Goal: Navigation & Orientation: Find specific page/section

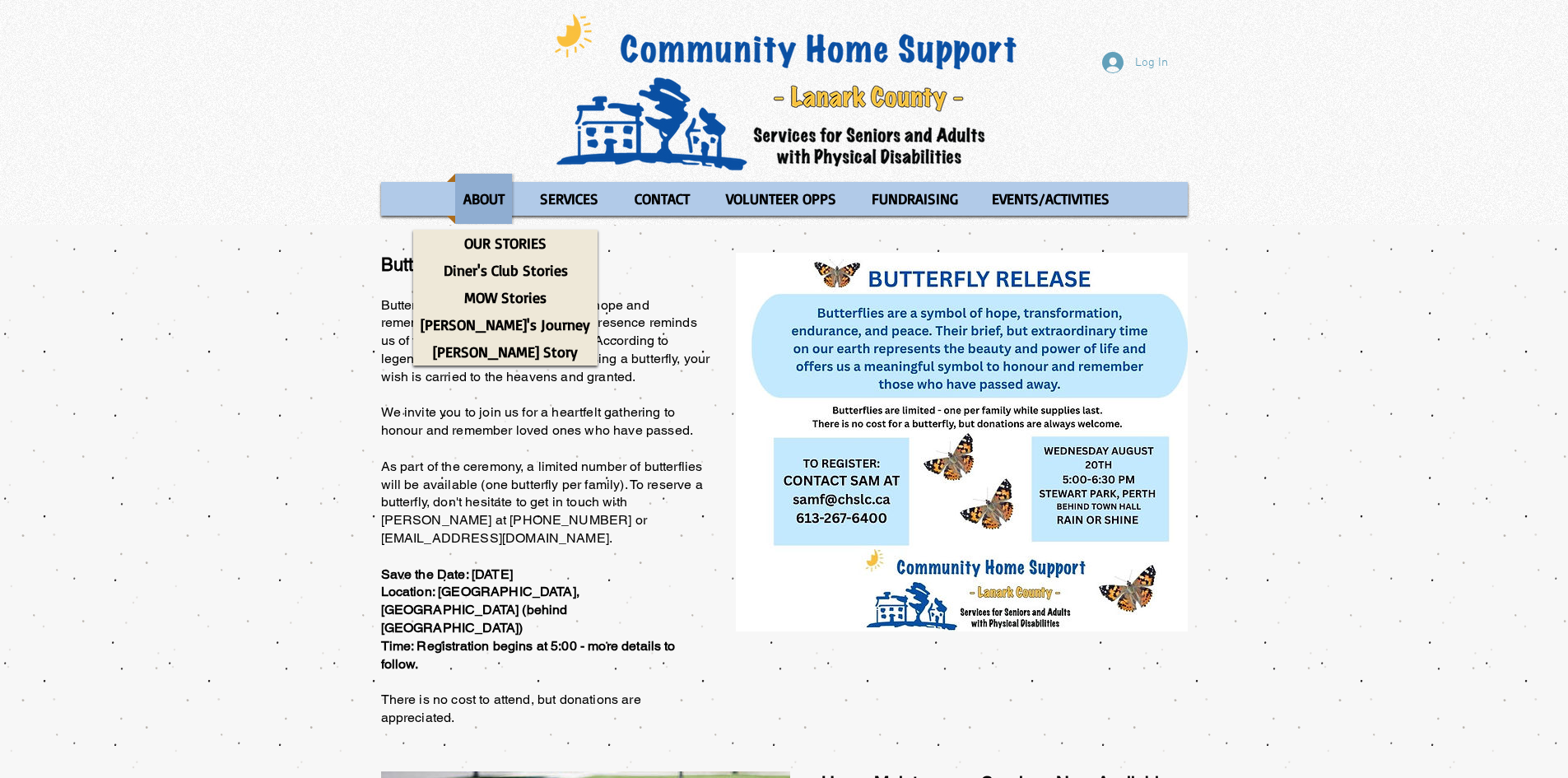
click at [471, 186] on p "ABOUT" at bounding box center [484, 198] width 56 height 50
click at [485, 188] on p "ABOUT" at bounding box center [484, 198] width 56 height 50
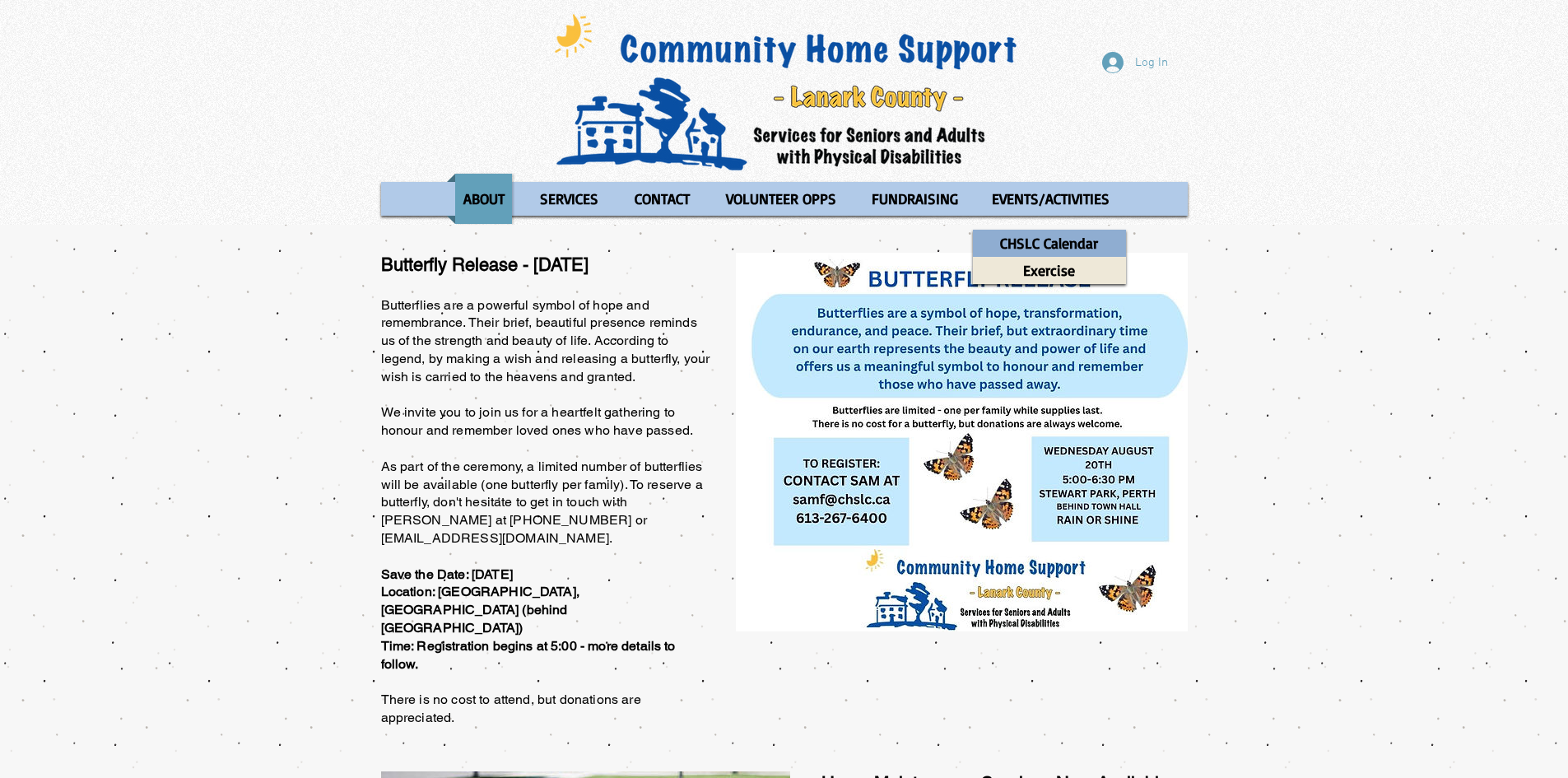
click at [1046, 243] on p "CHSLC Calendar" at bounding box center [1049, 243] width 113 height 27
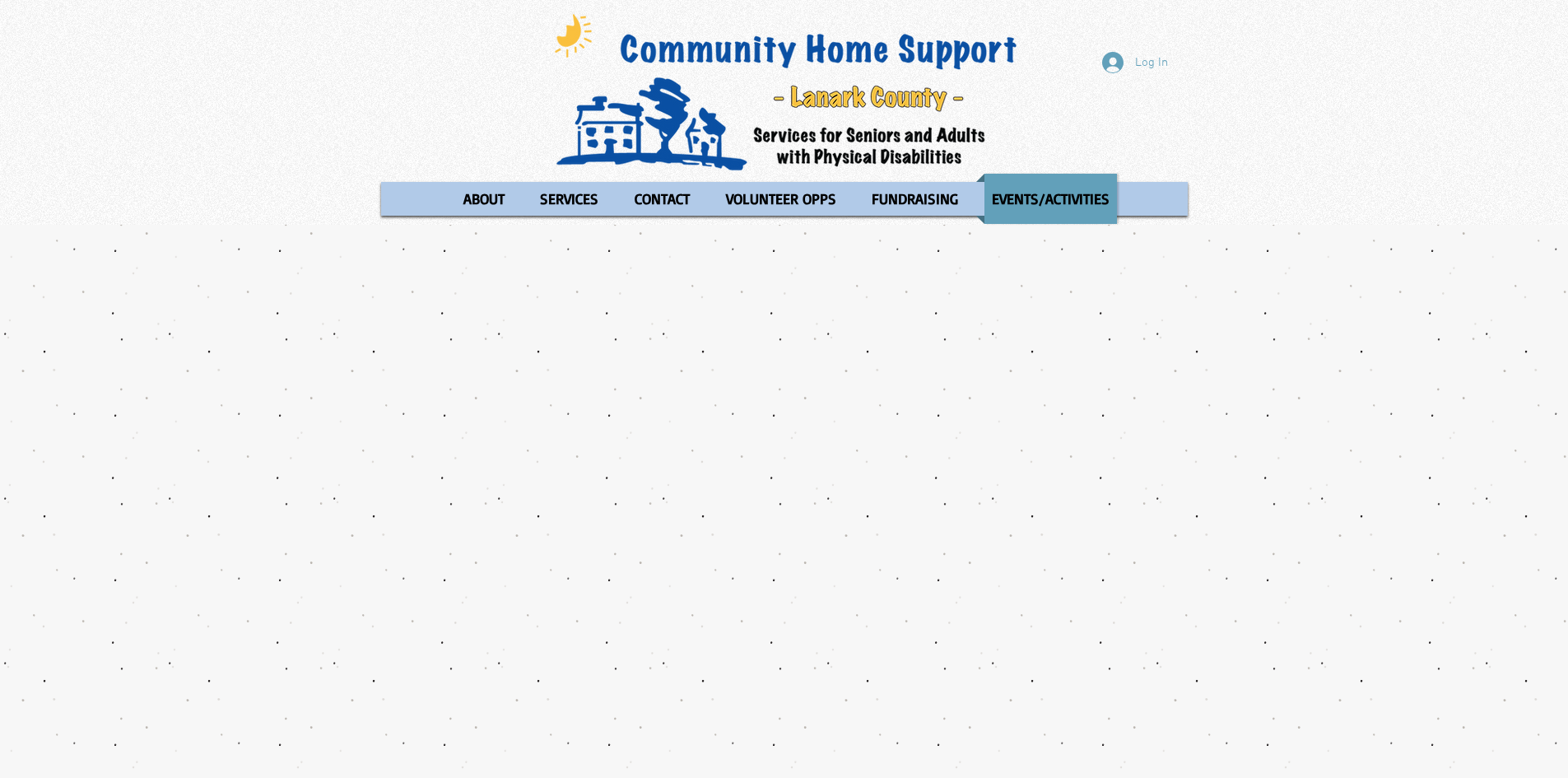
scroll to position [83, 0]
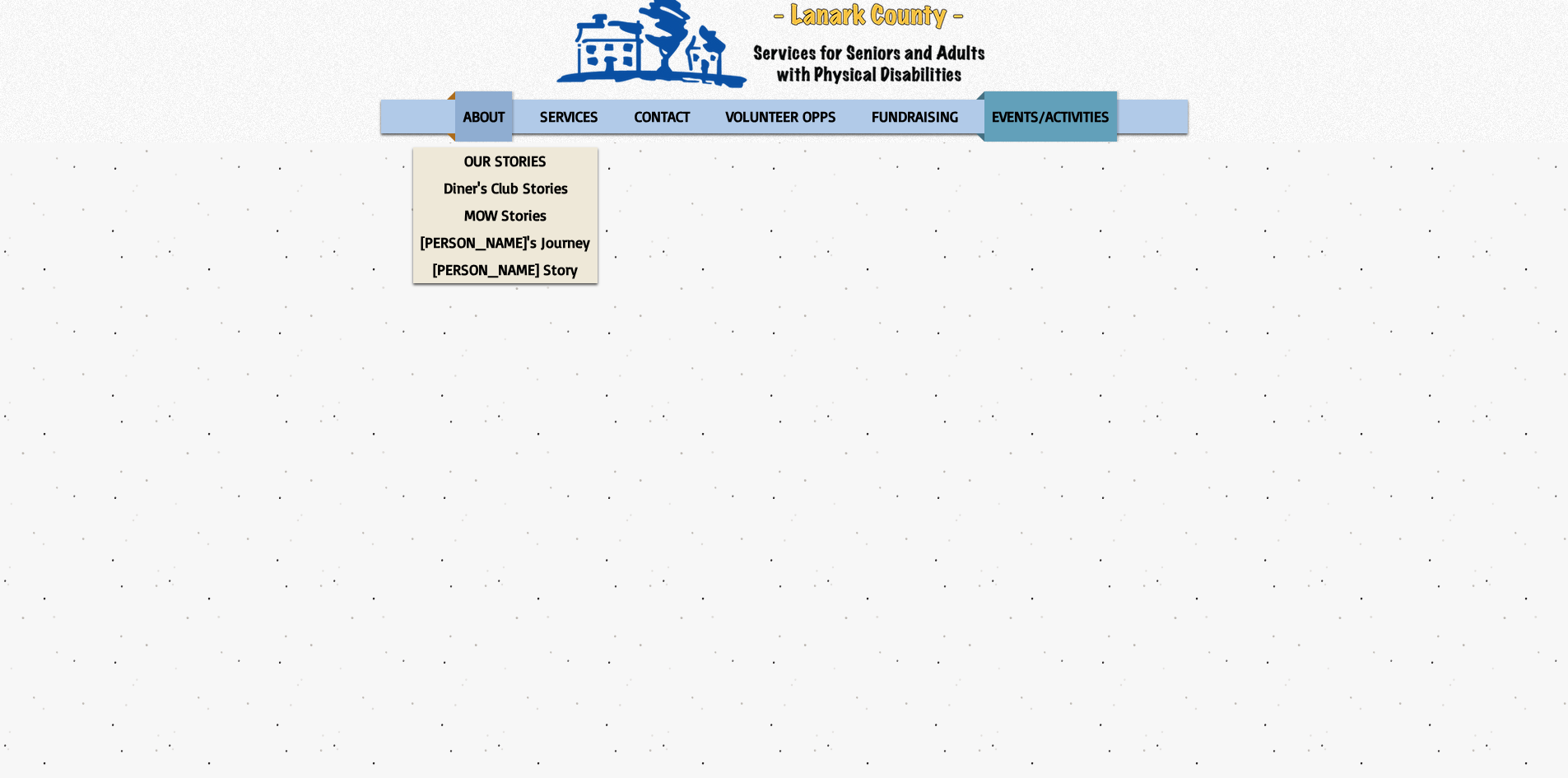
click at [493, 120] on p "ABOUT" at bounding box center [484, 116] width 56 height 50
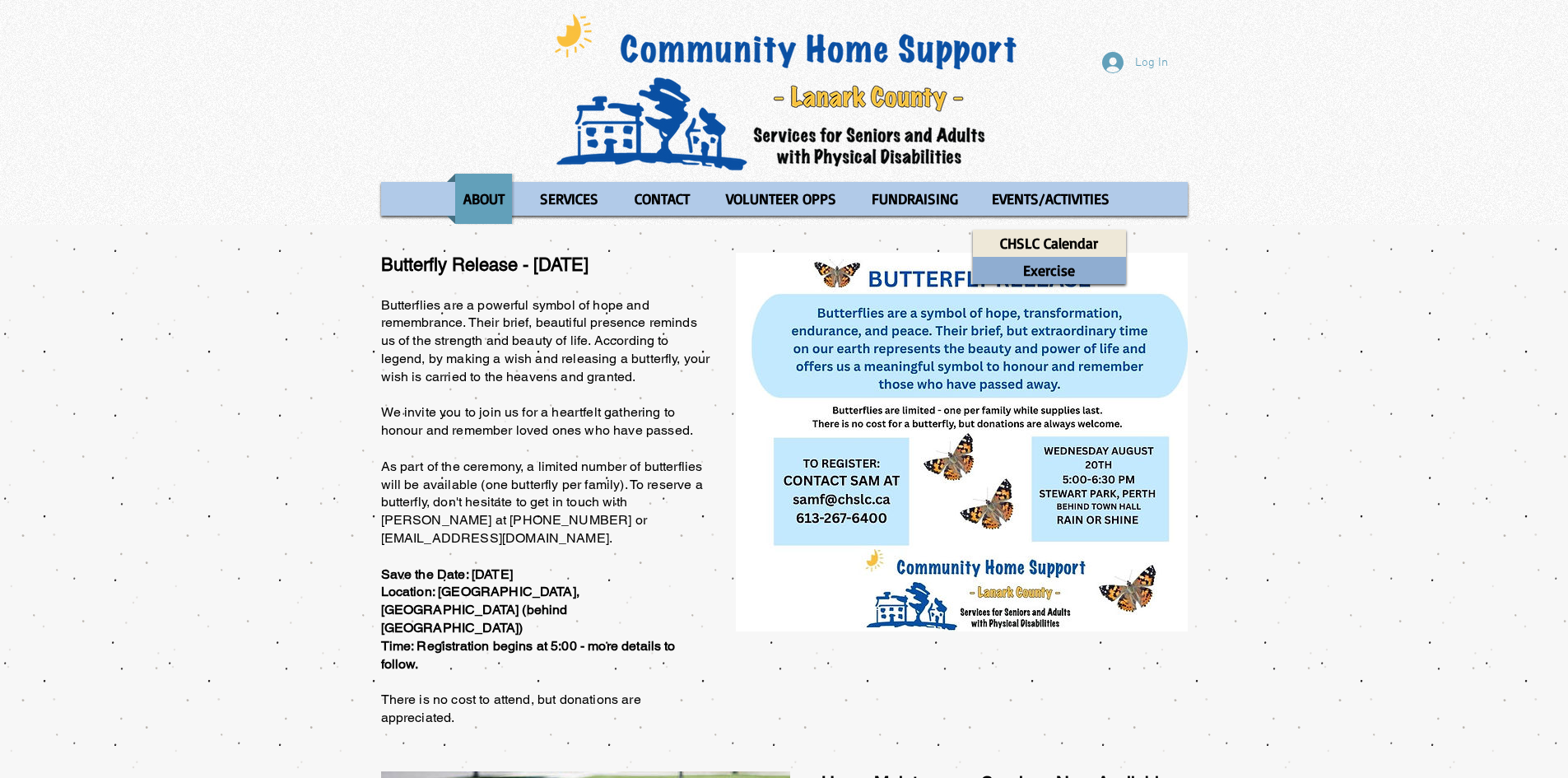
click at [1069, 273] on p "Exercise" at bounding box center [1049, 270] width 67 height 27
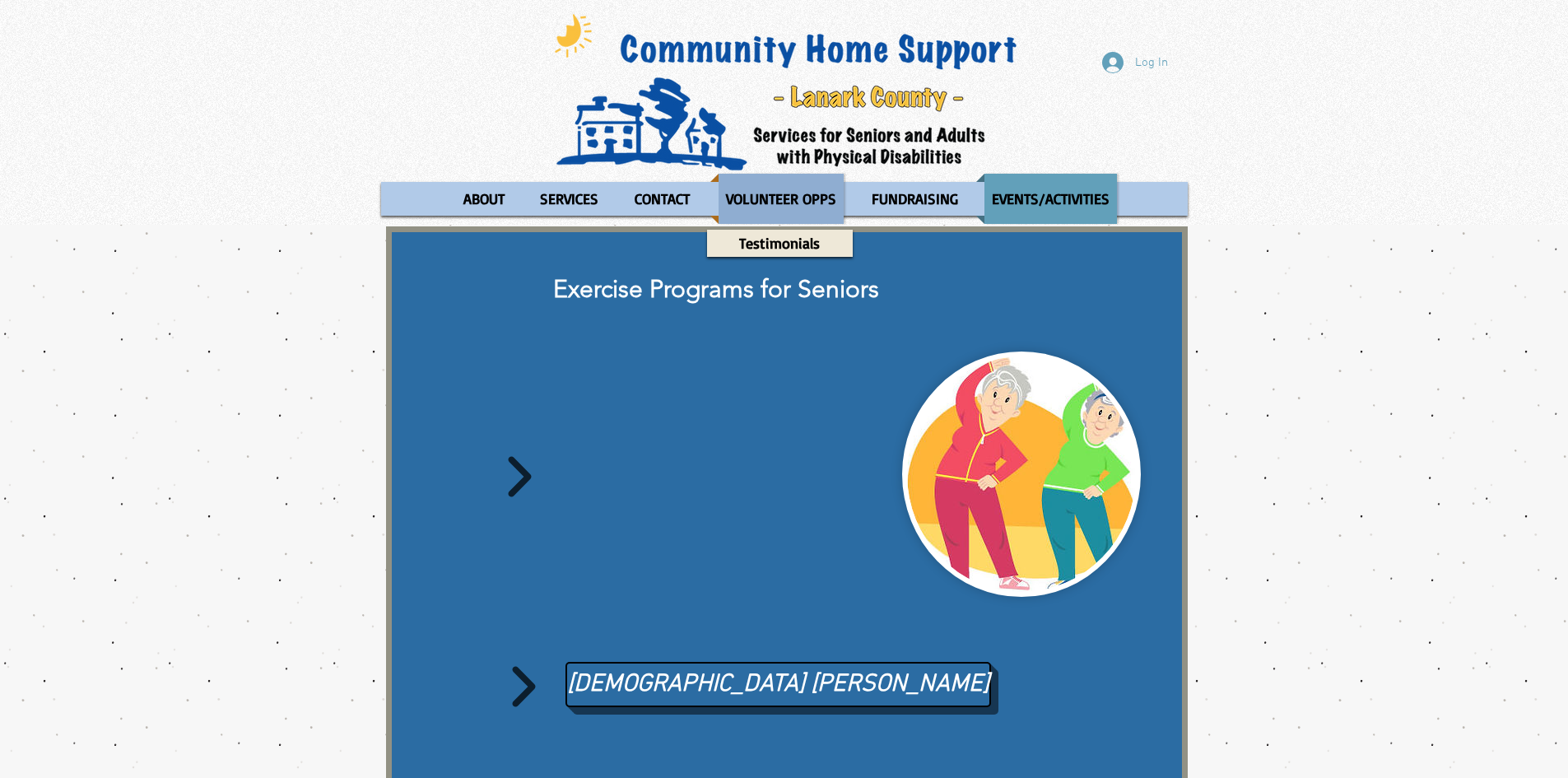
click at [791, 197] on p "VOLUNTEER OPPS" at bounding box center [782, 198] width 125 height 50
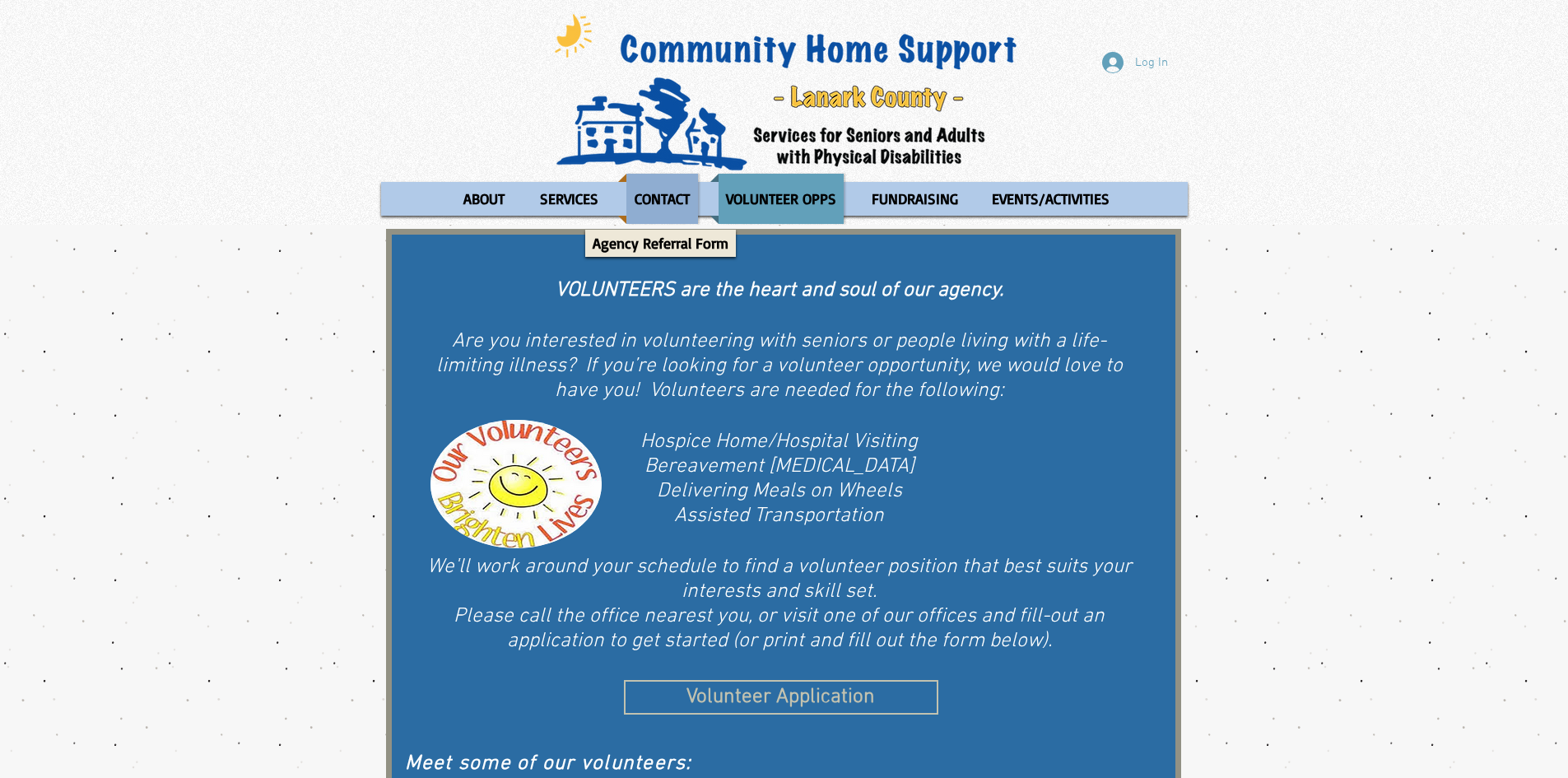
click at [706, 205] on div "Site" at bounding box center [662, 198] width 88 height 50
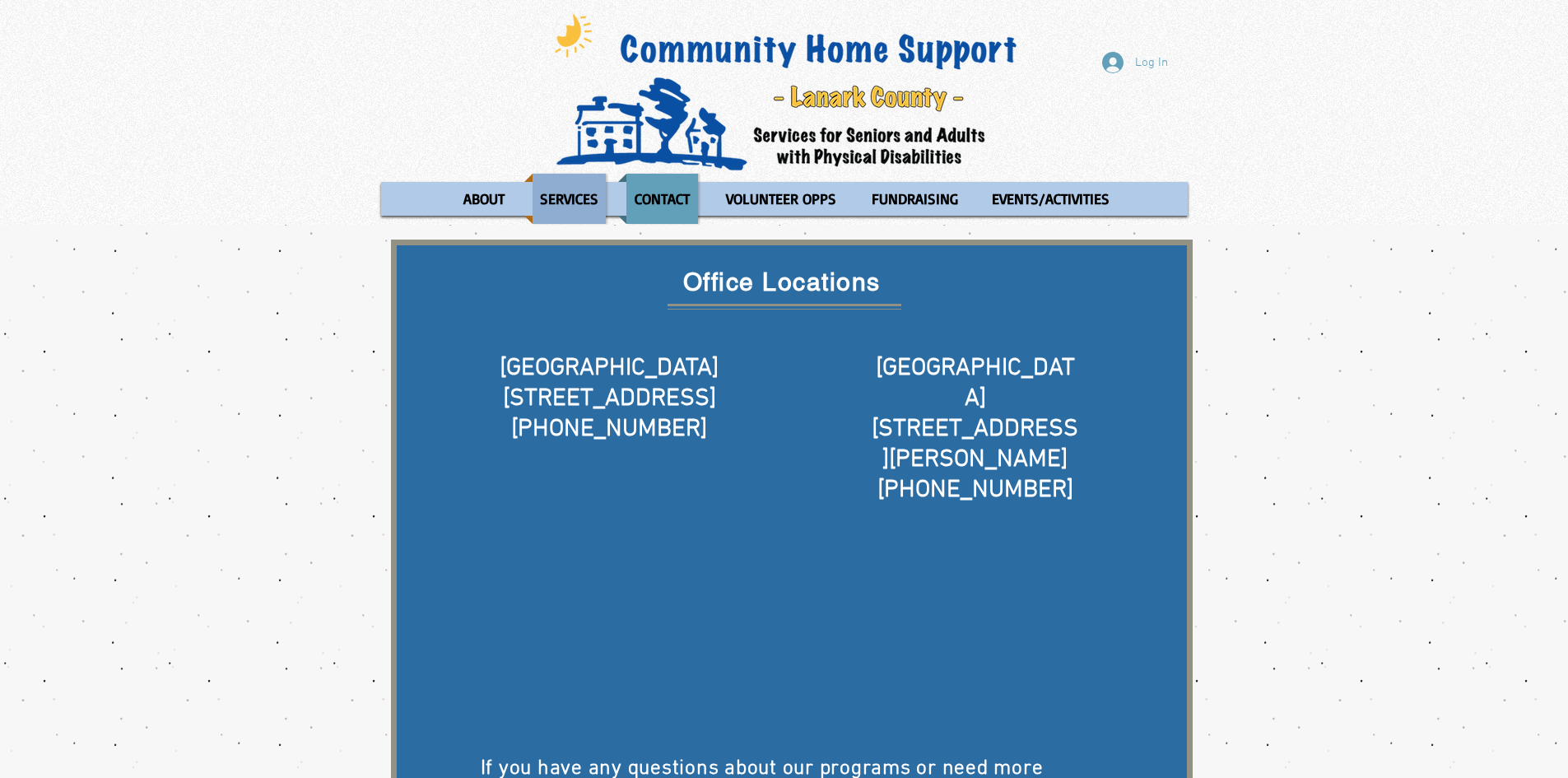
click at [578, 209] on p "SERVICES" at bounding box center [569, 198] width 73 height 50
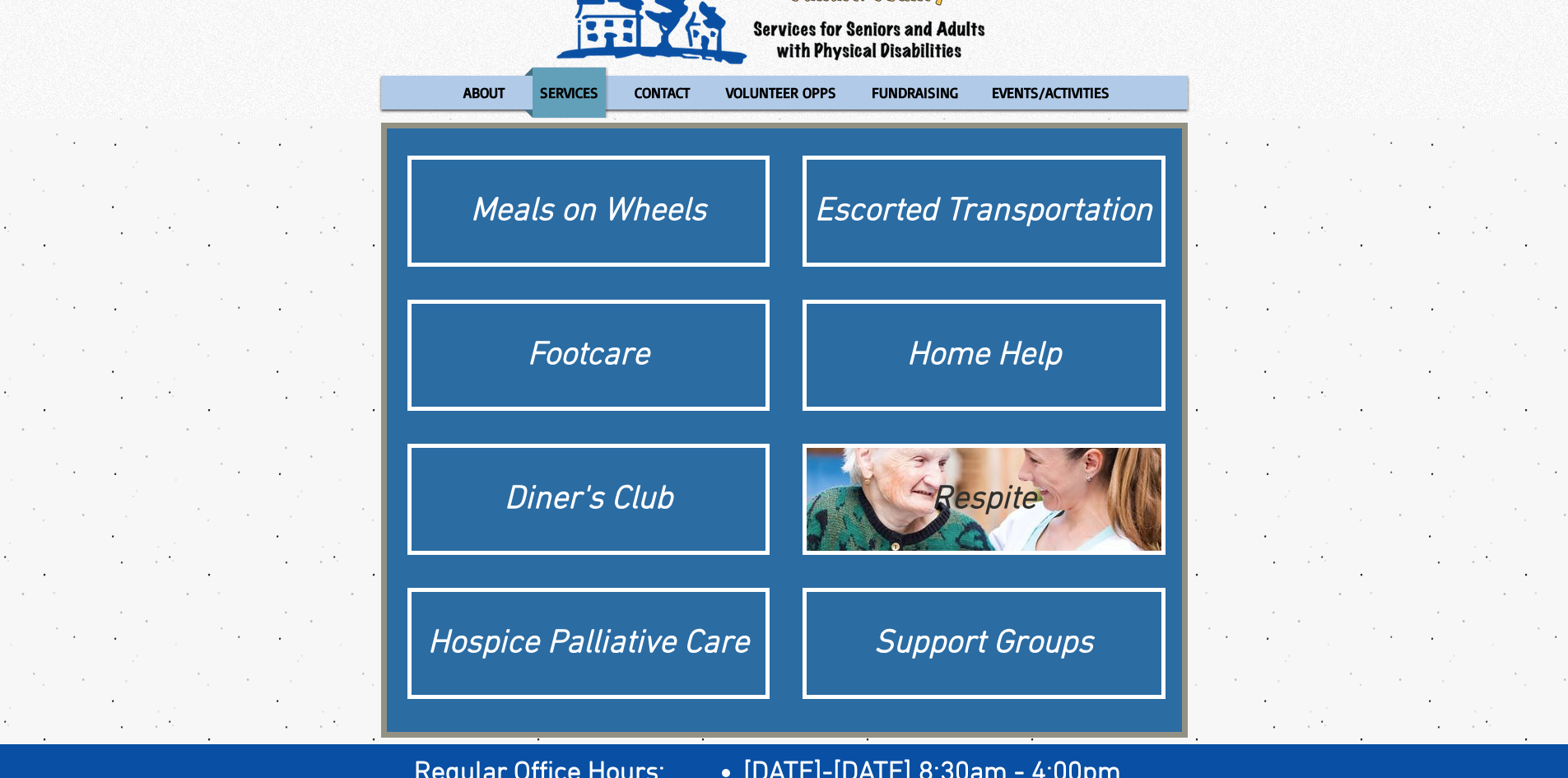
scroll to position [259, 0]
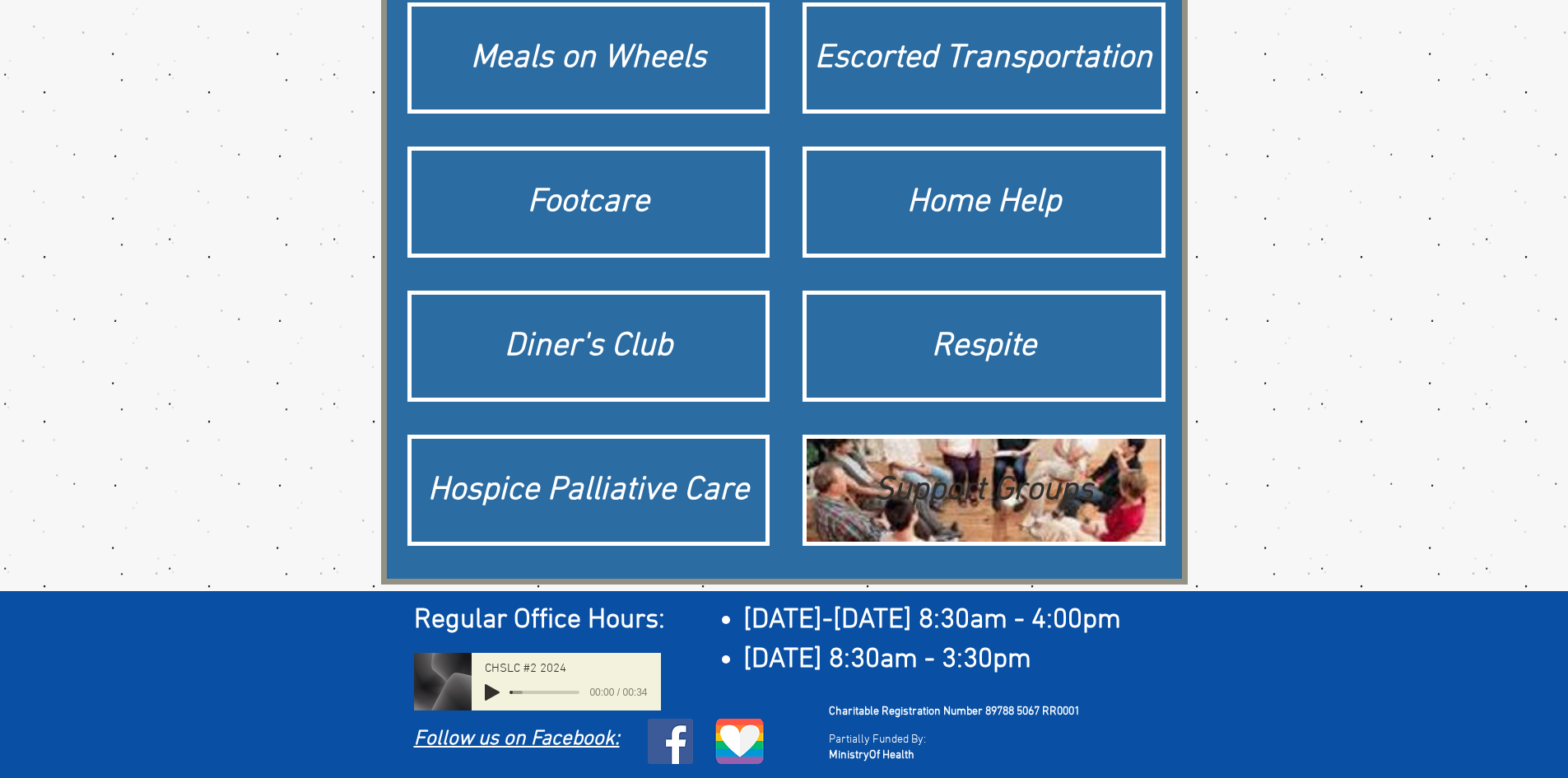
click at [1003, 507] on div "Support Groups" at bounding box center [984, 491] width 338 height 46
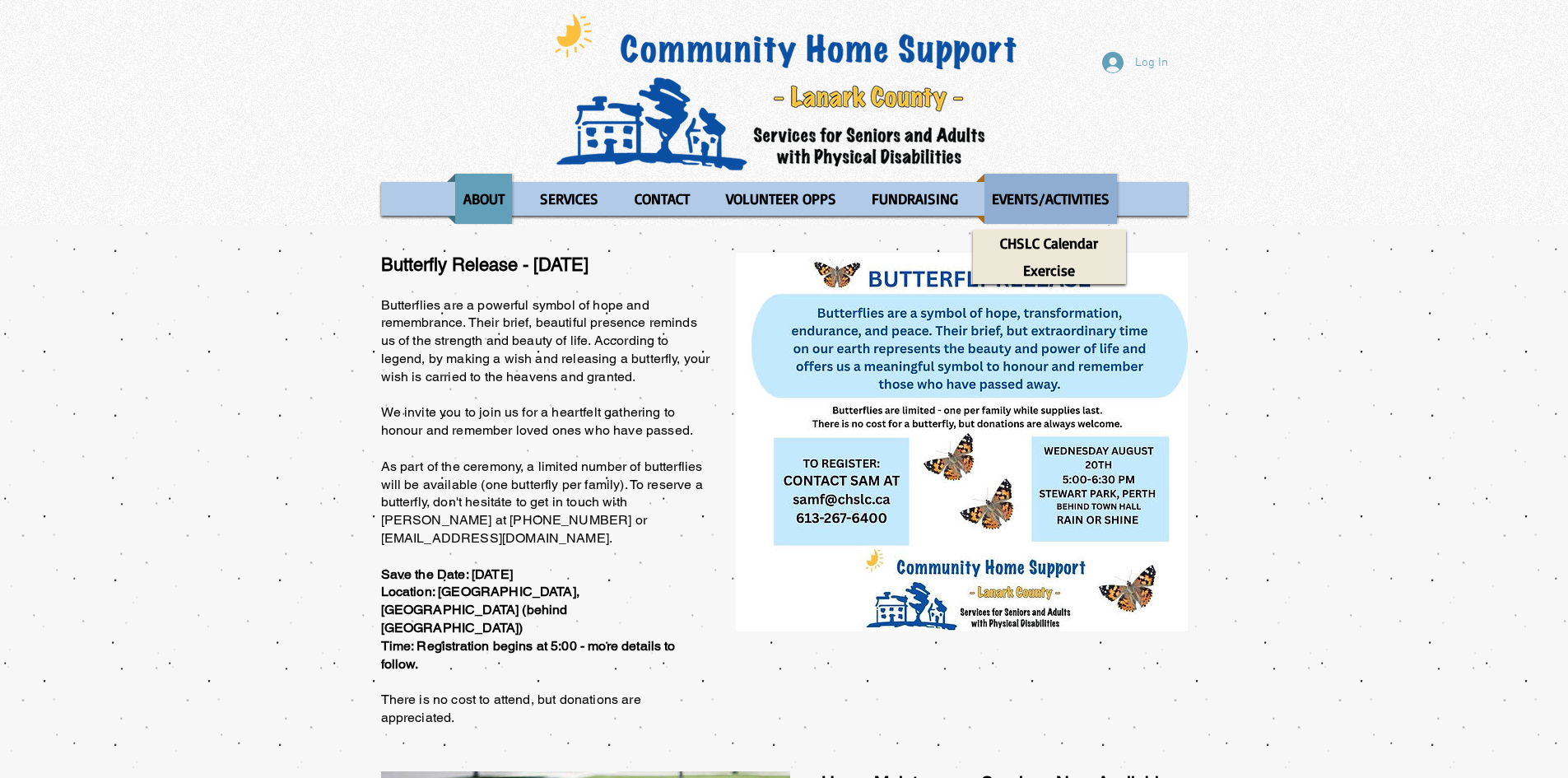
click at [1046, 200] on p "EVENTS/ACTIVITIES" at bounding box center [1051, 198] width 133 height 50
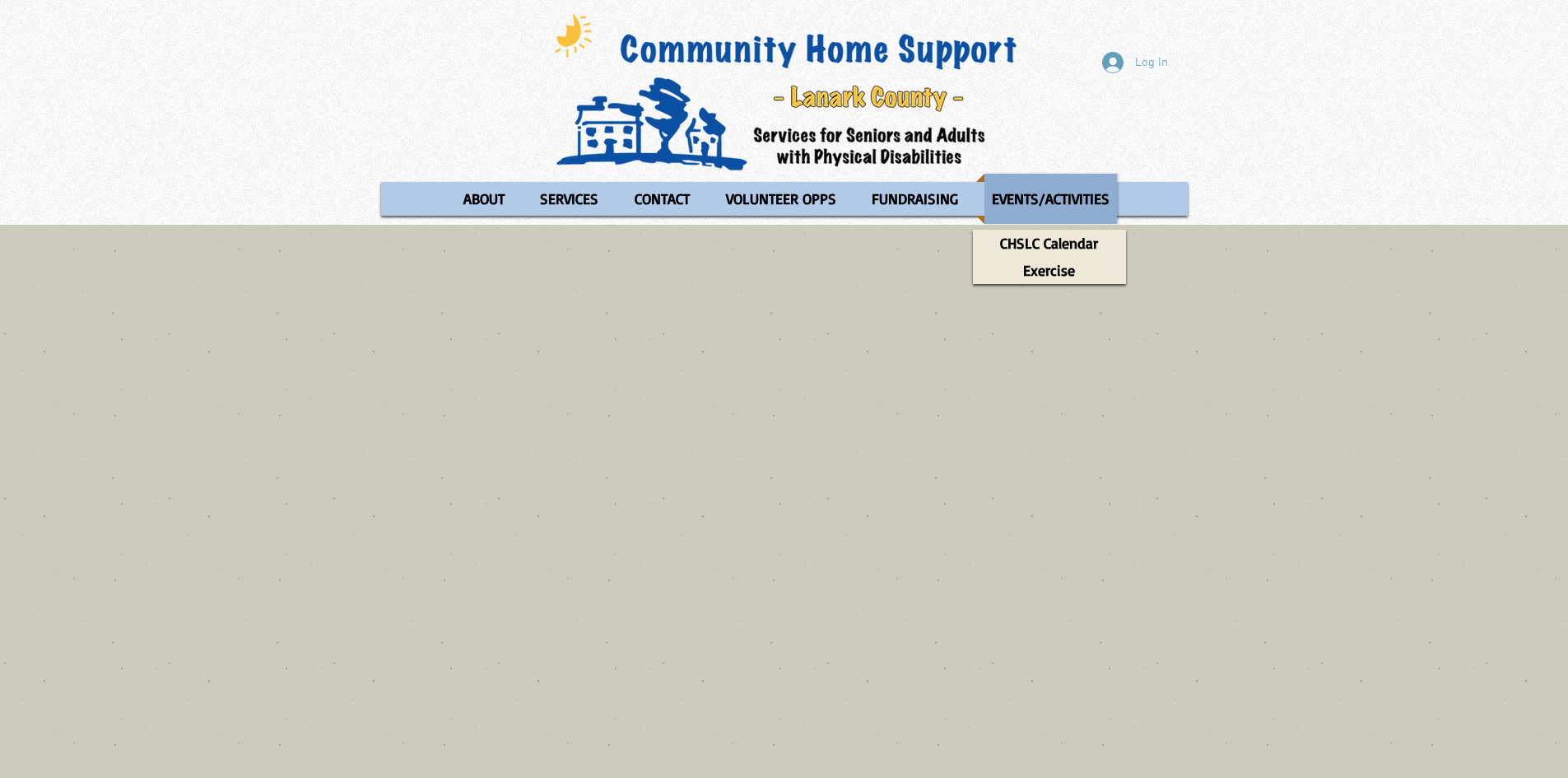
click at [1068, 196] on p "EVENTS/ACTIVITIES" at bounding box center [1051, 198] width 133 height 50
click at [1054, 248] on p "CHSLC Calendar" at bounding box center [1049, 243] width 113 height 27
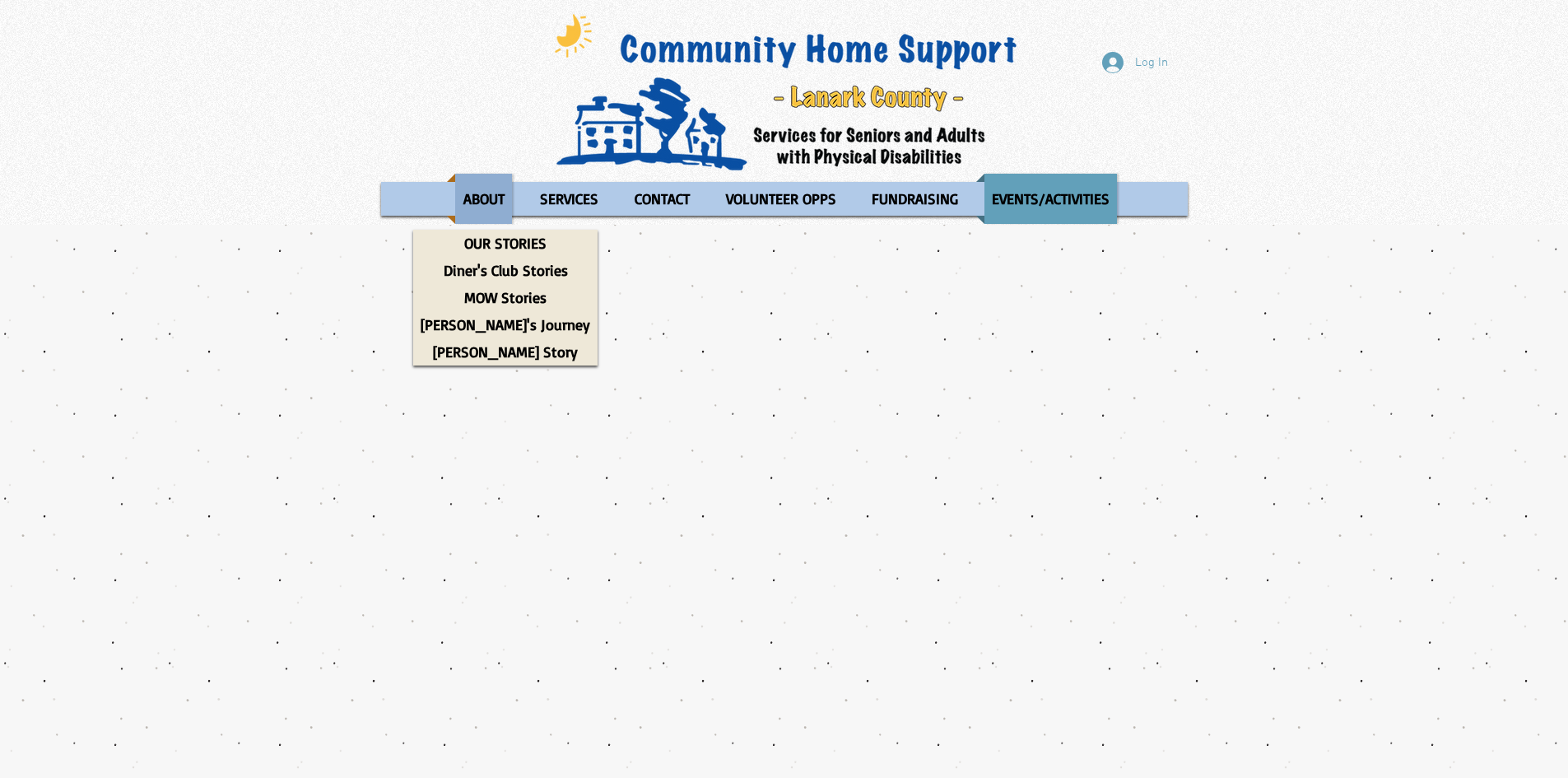
click at [462, 197] on p "ABOUT" at bounding box center [484, 198] width 56 height 50
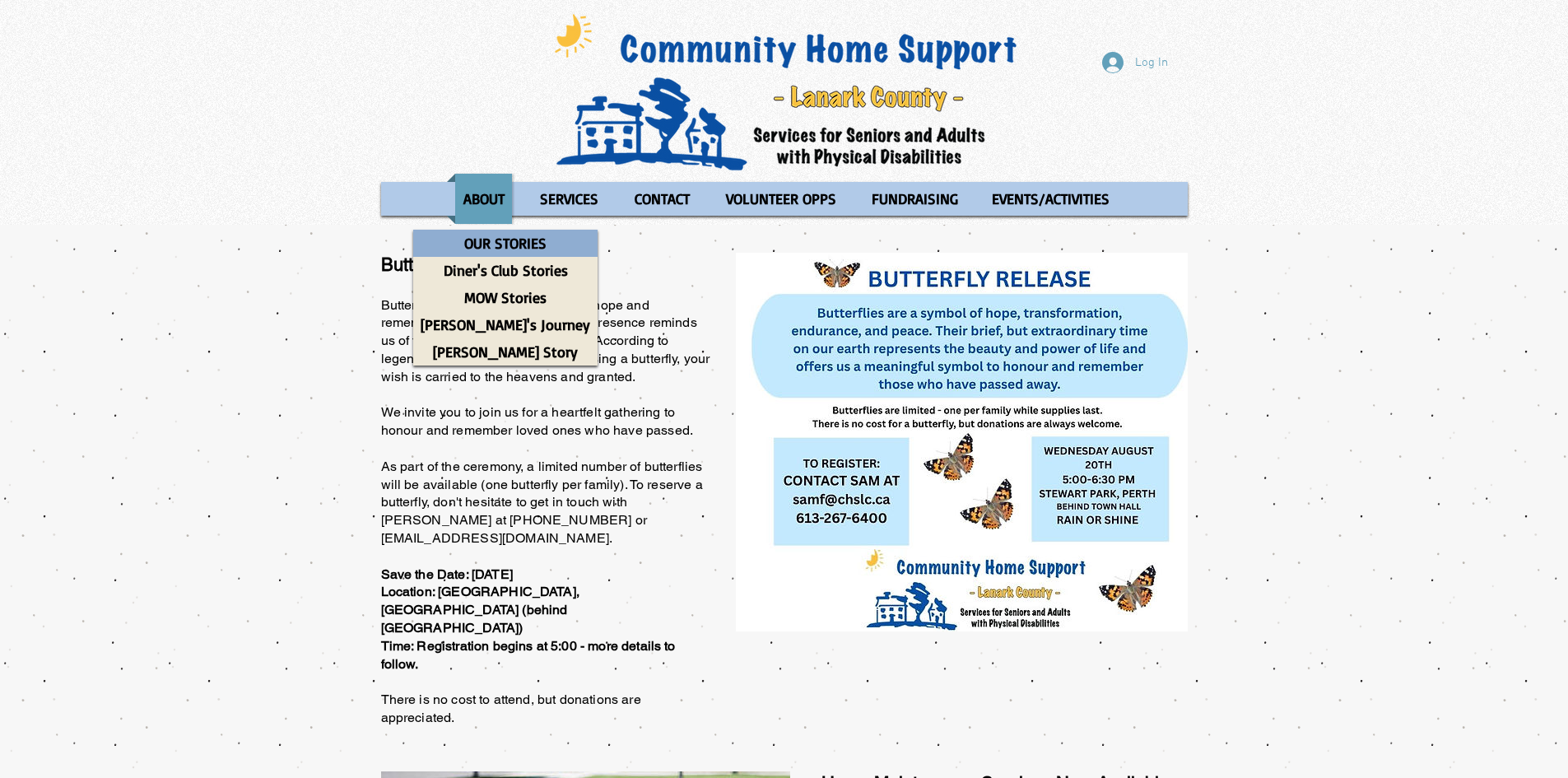
click at [475, 243] on p "OUR STORIES" at bounding box center [506, 243] width 97 height 27
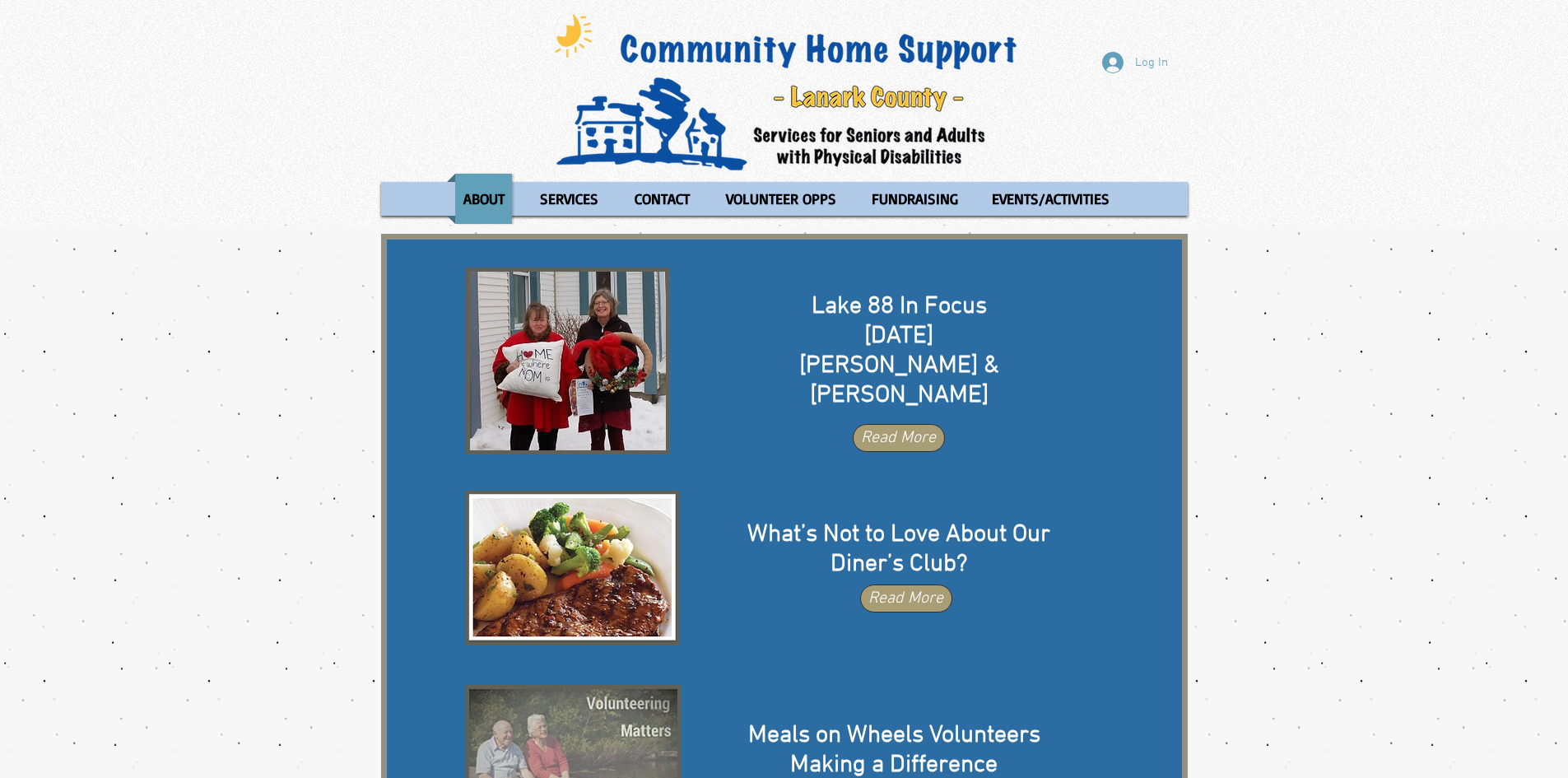
click at [324, 291] on div "main content" at bounding box center [784, 770] width 1568 height 1092
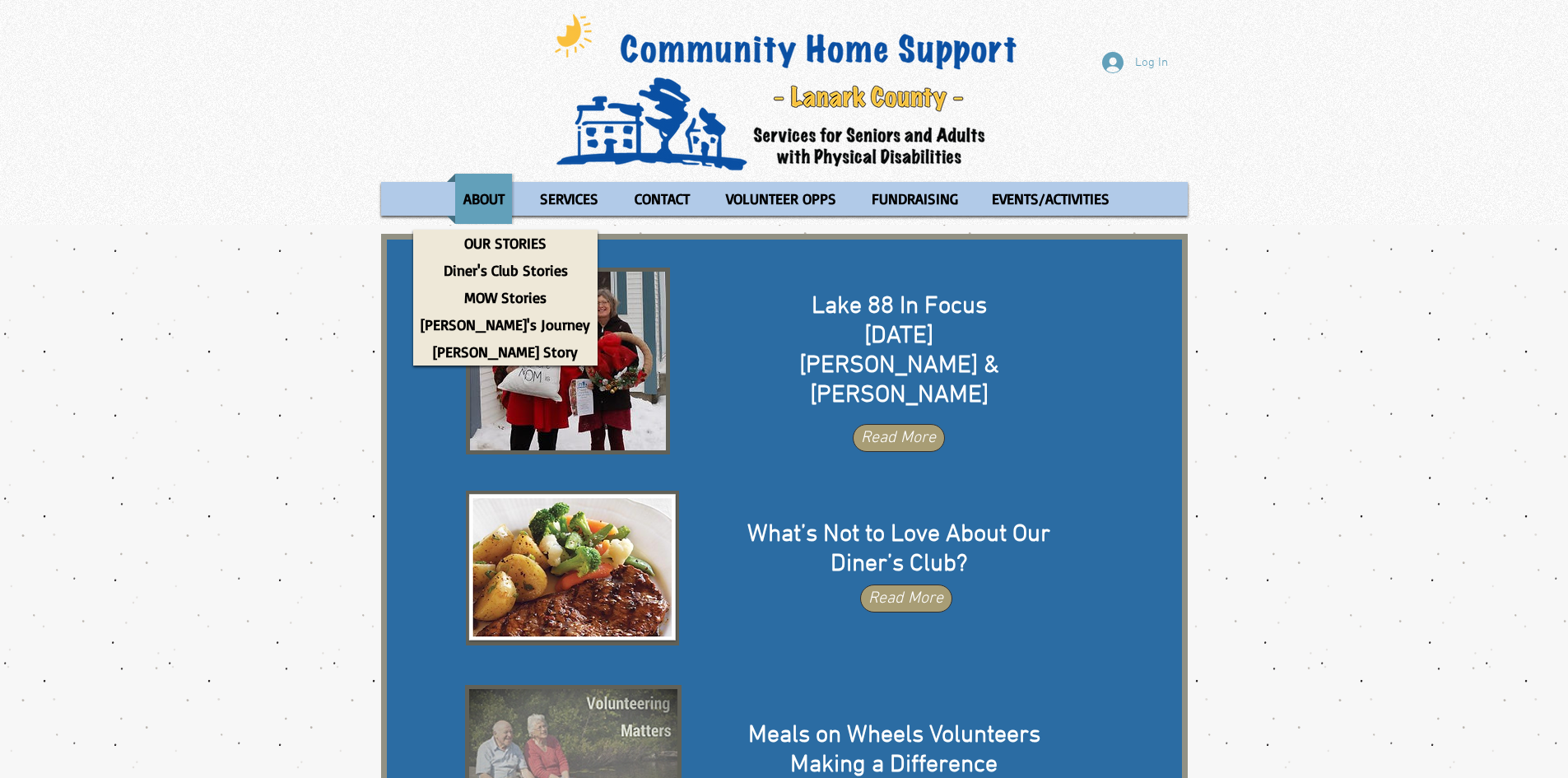
click at [454, 115] on div "Log In ABOUT OUR STORIES Diner's Club Stories MOW Stories Lois's Journey Ryan's…" at bounding box center [784, 112] width 1568 height 224
